Goal: Task Accomplishment & Management: Manage account settings

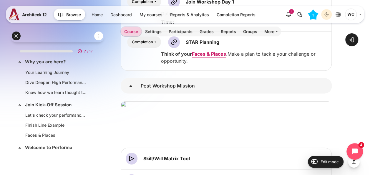
scroll to position [177, 0]
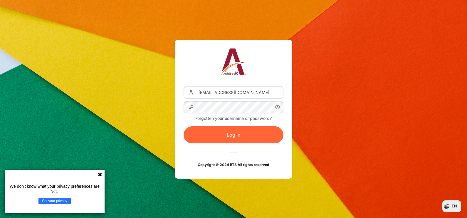
click at [204, 126] on button "Log in" at bounding box center [234, 134] width 100 height 17
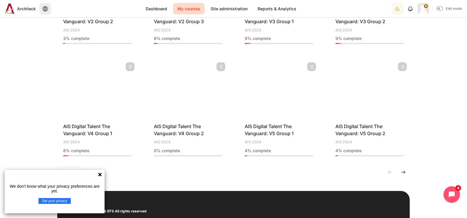
scroll to position [343, 0]
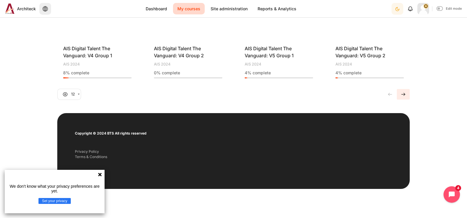
click at [404, 94] on link "Current page, page 1" at bounding box center [403, 94] width 13 height 11
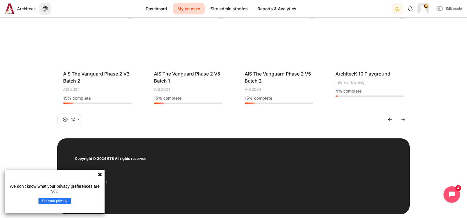
scroll to position [307, 0]
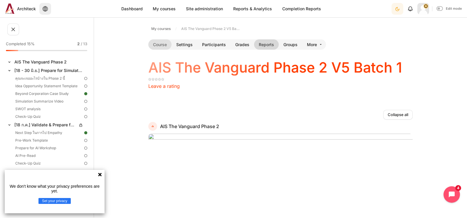
click at [258, 44] on link "Reports" at bounding box center [266, 44] width 25 height 10
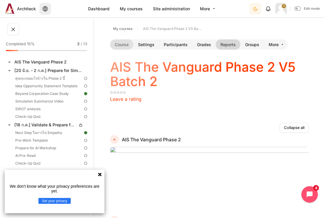
click at [232, 46] on link "Reports" at bounding box center [228, 44] width 25 height 10
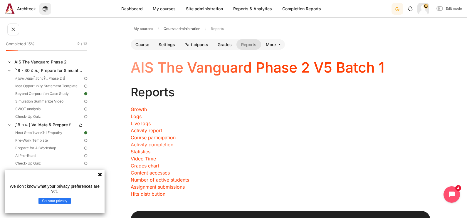
click at [160, 147] on link "Activity completion" at bounding box center [152, 145] width 43 height 6
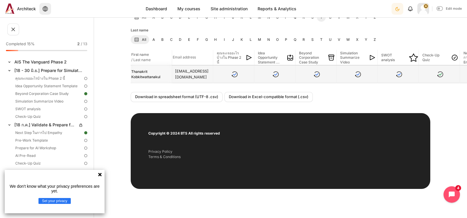
scroll to position [14, 0]
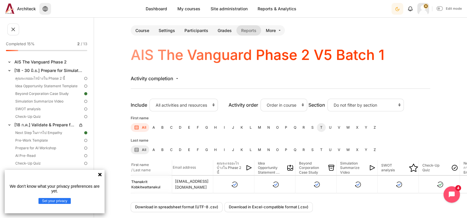
click at [138, 129] on icon "Content" at bounding box center [137, 128] width 4 height 4
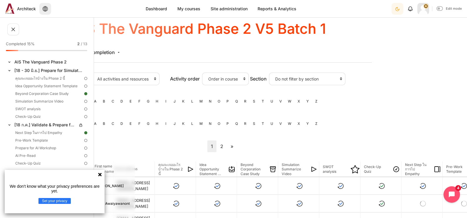
scroll to position [40, 58]
click at [219, 145] on link "2" at bounding box center [223, 147] width 10 height 12
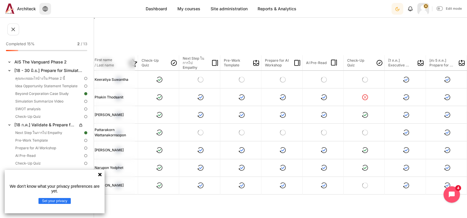
scroll to position [147, 0]
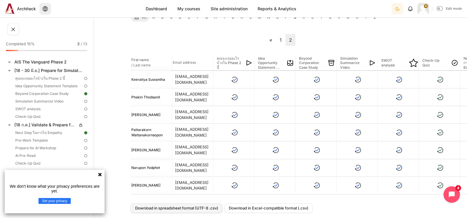
click at [216, 203] on link "Download in spreadsheet format (UTF-8 .csv)" at bounding box center [177, 208] width 92 height 10
click at [43, 143] on link "Pre-Work Template" at bounding box center [49, 140] width 70 height 7
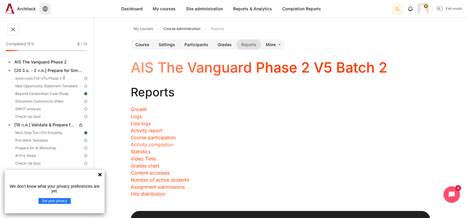
click at [169, 143] on link "Activity completion" at bounding box center [152, 145] width 43 height 6
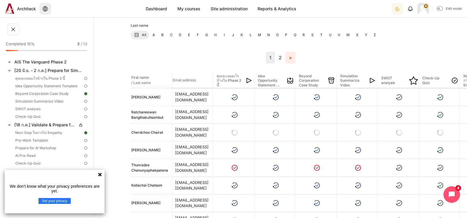
scroll to position [120, 0]
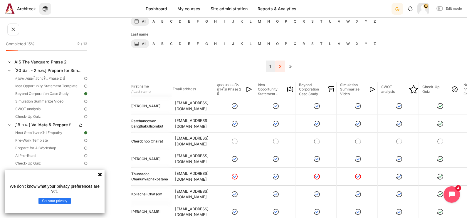
click at [276, 64] on link "2" at bounding box center [280, 67] width 10 height 12
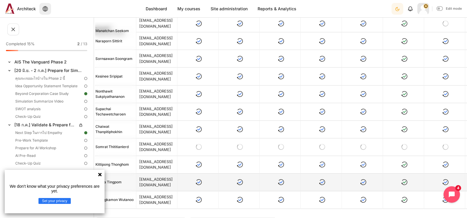
scroll to position [220, 0]
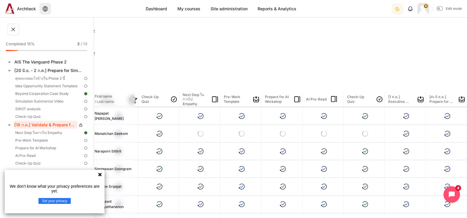
scroll to position [184, 289]
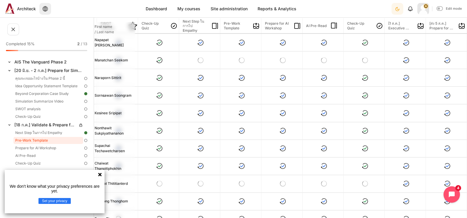
click at [50, 141] on link "Pre-Work Template" at bounding box center [49, 140] width 70 height 7
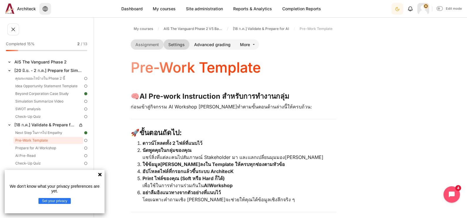
click at [180, 46] on link "Settings" at bounding box center [177, 44] width 26 height 10
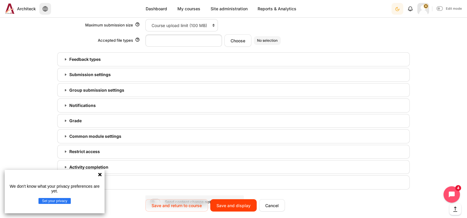
click at [96, 165] on h3 "Activity completion" at bounding box center [233, 167] width 329 height 5
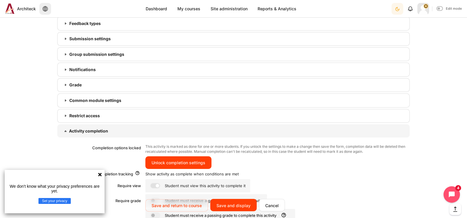
scroll to position [648, 0]
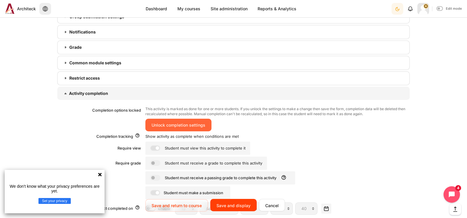
click at [173, 119] on input "Unlock completion settings" at bounding box center [179, 125] width 66 height 12
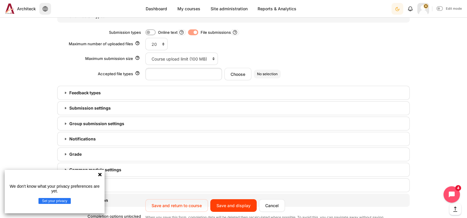
scroll to position [688, 0]
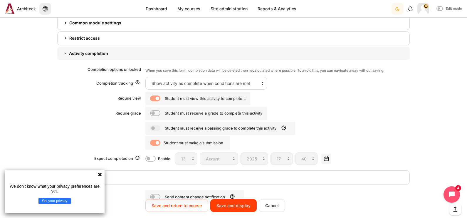
click at [163, 96] on label "Content" at bounding box center [163, 99] width 1 height 6
click at [154, 96] on input "Content" at bounding box center [155, 99] width 10 height 6
checkbox input "false"
click at [240, 199] on input "Save and display" at bounding box center [233, 205] width 46 height 12
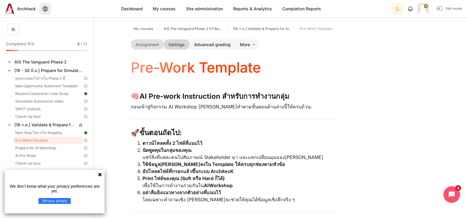
click at [180, 41] on link "Settings" at bounding box center [177, 44] width 26 height 10
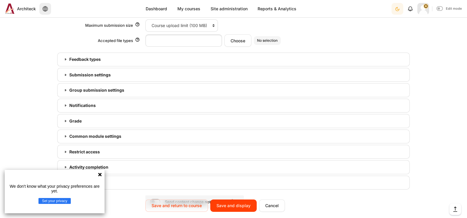
scroll to position [574, 0]
click at [106, 165] on h3 "Activity completion" at bounding box center [233, 167] width 329 height 5
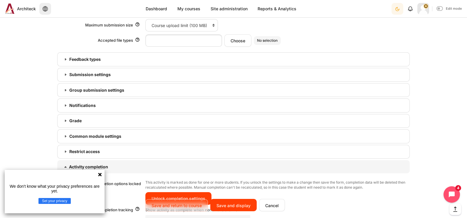
scroll to position [684, 0]
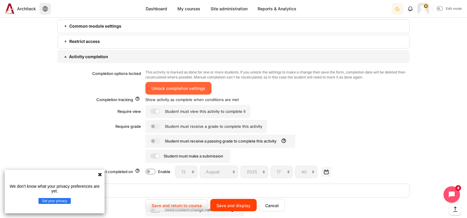
click at [198, 82] on input "Unlock completion settings" at bounding box center [179, 88] width 66 height 12
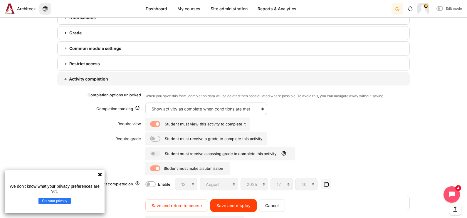
scroll to position [701, 0]
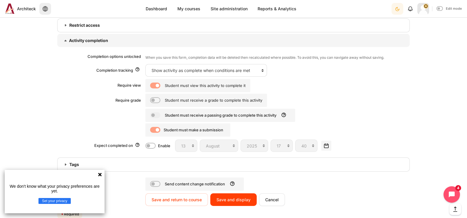
click at [163, 83] on label "Content" at bounding box center [163, 86] width 1 height 6
click at [155, 83] on input "Content" at bounding box center [155, 86] width 10 height 6
checkbox input "false"
click at [243, 193] on input "Save and display" at bounding box center [233, 199] width 46 height 12
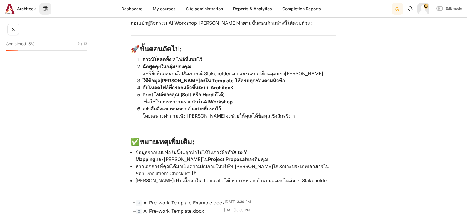
scroll to position [257, 0]
